Goal: Find specific page/section: Find specific page/section

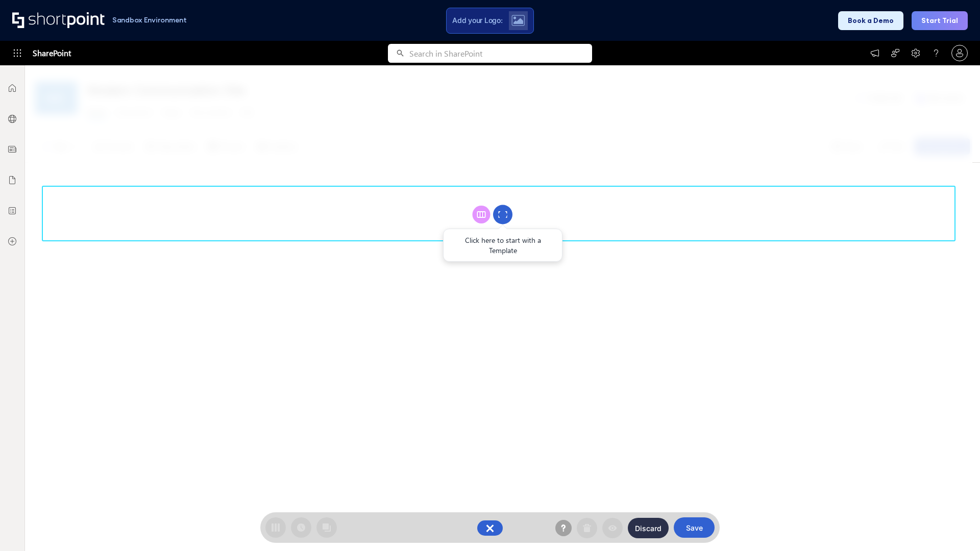
click at [503, 214] on circle at bounding box center [502, 214] width 19 height 19
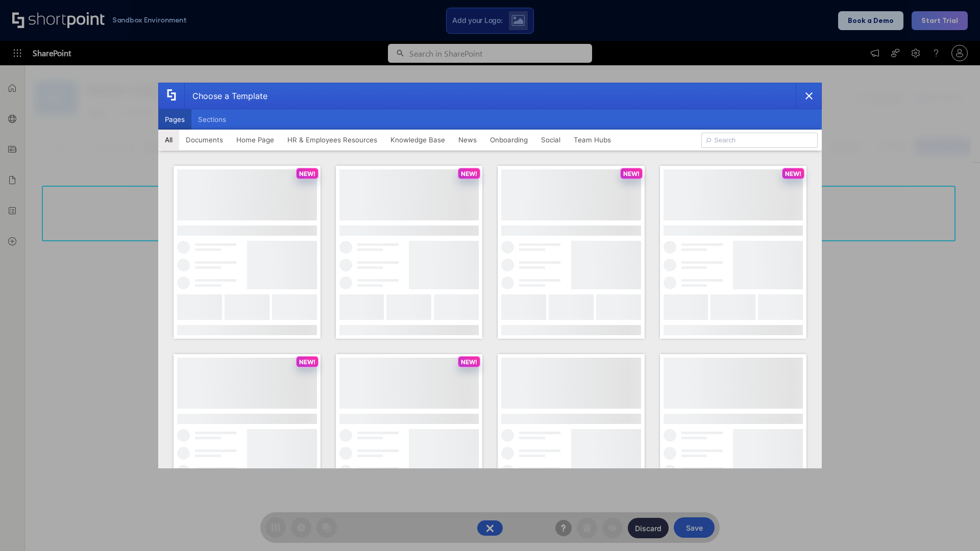
click at [175, 119] on button "Pages" at bounding box center [174, 119] width 33 height 20
type input "Knowledge Portal 4"
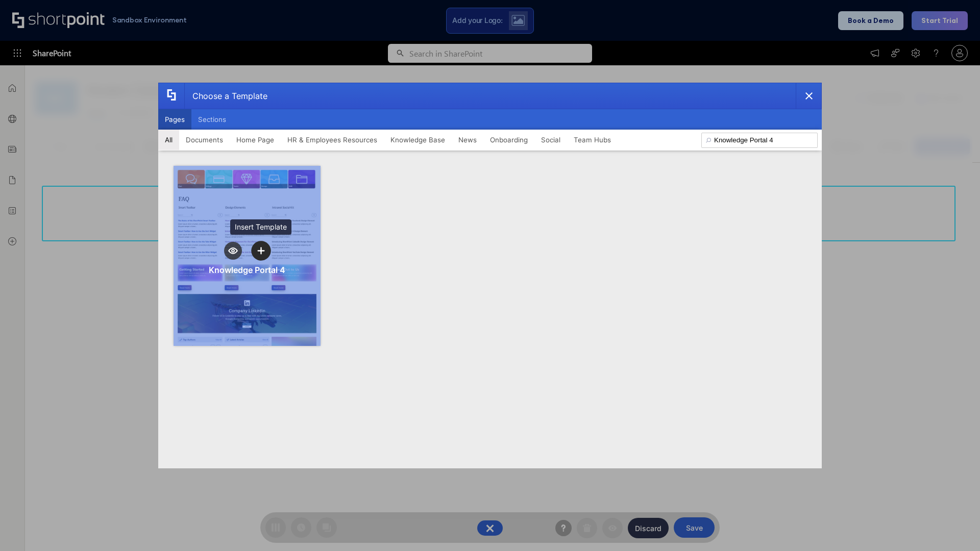
click at [261, 251] on icon "template selector" at bounding box center [260, 250] width 7 height 7
